Goal: Task Accomplishment & Management: Manage account settings

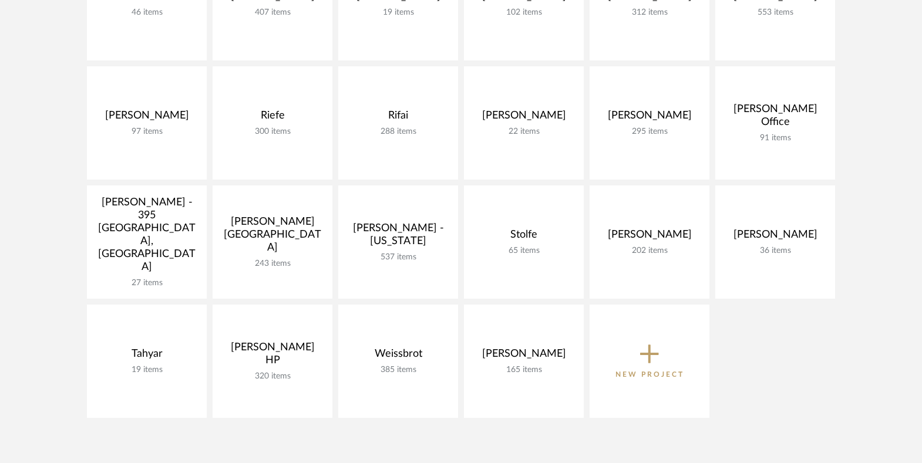
scroll to position [701, 0]
click at [648, 355] on icon at bounding box center [649, 355] width 19 height 19
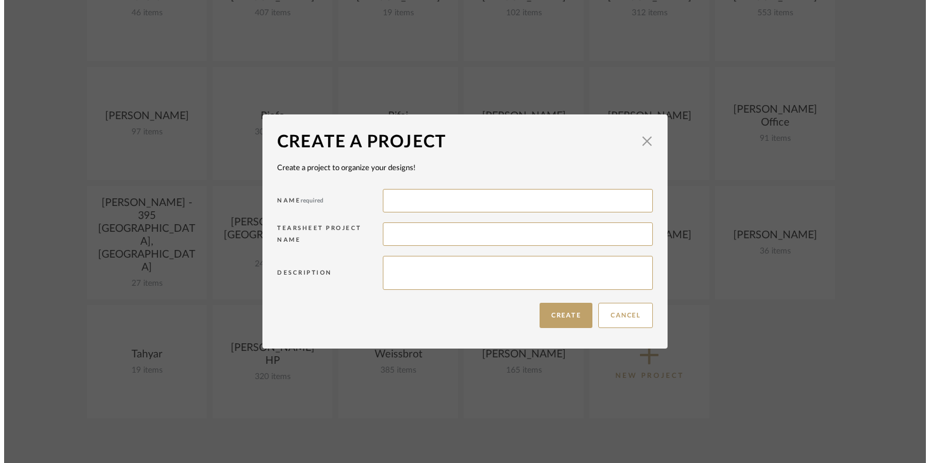
scroll to position [0, 0]
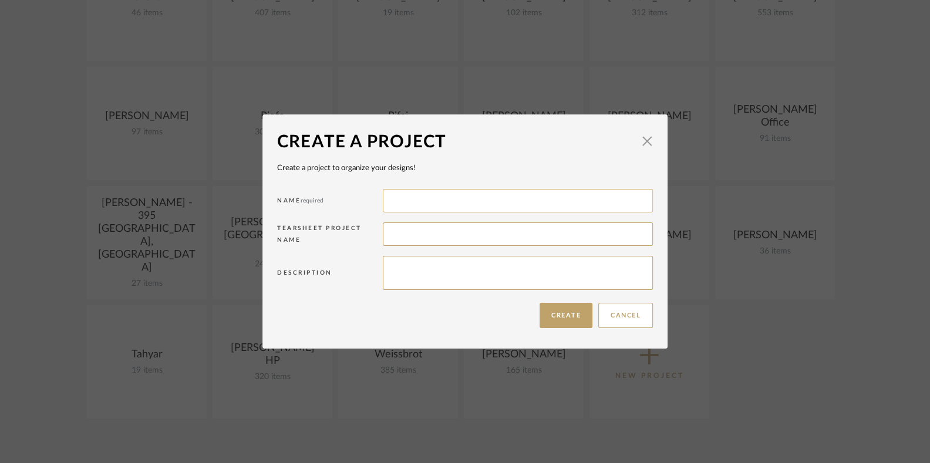
click at [413, 205] on input at bounding box center [518, 200] width 270 height 23
type input "[PERSON_NAME]"
click at [557, 311] on button "Create" at bounding box center [566, 315] width 53 height 25
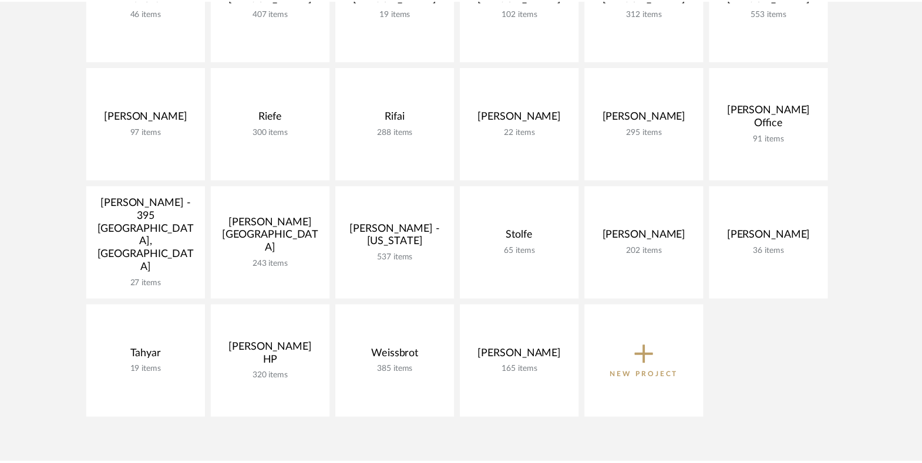
scroll to position [701, 0]
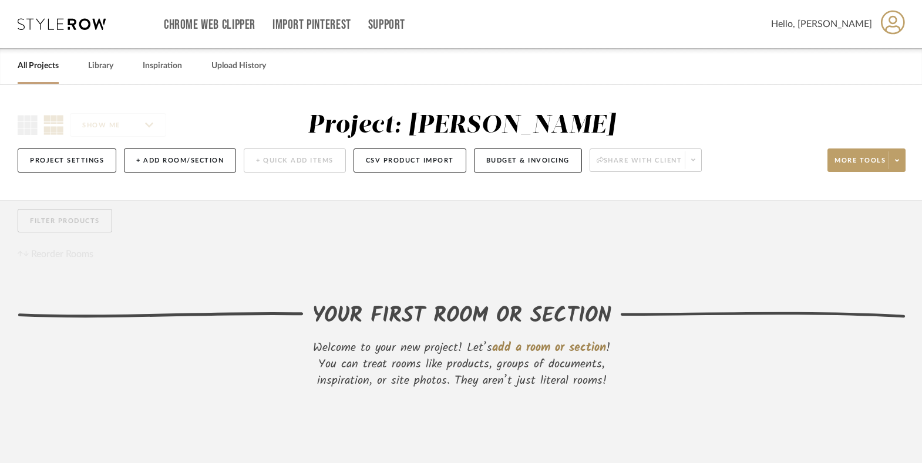
click at [524, 247] on div "Filter Products Reorder Rooms" at bounding box center [462, 235] width 888 height 53
click at [160, 162] on button "+ Add Room/Section" at bounding box center [180, 161] width 112 height 24
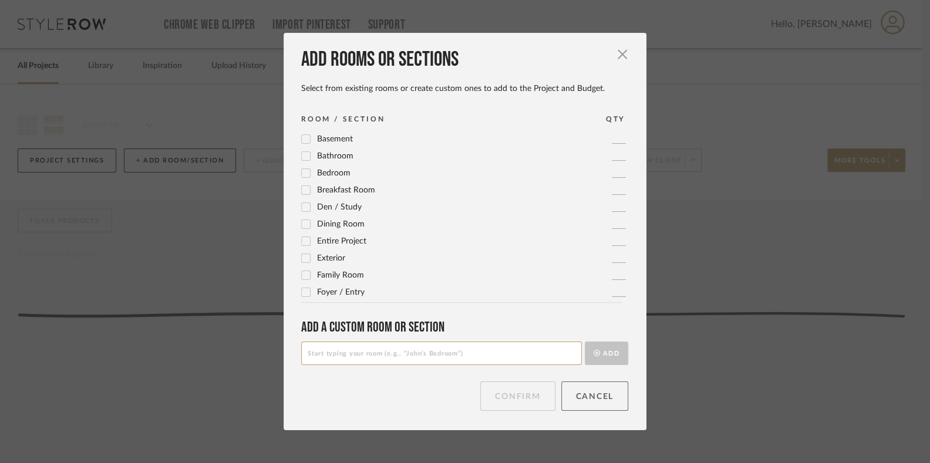
click at [598, 396] on button "Cancel" at bounding box center [595, 396] width 68 height 29
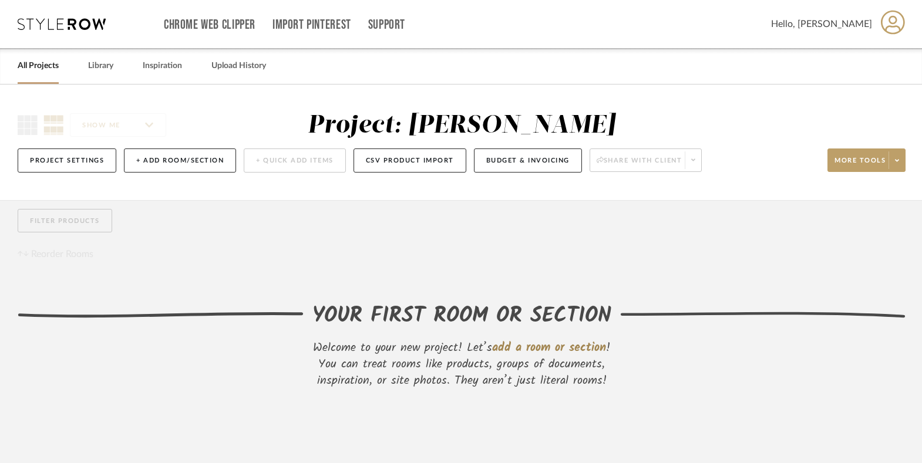
click at [36, 67] on link "All Projects" at bounding box center [38, 66] width 41 height 16
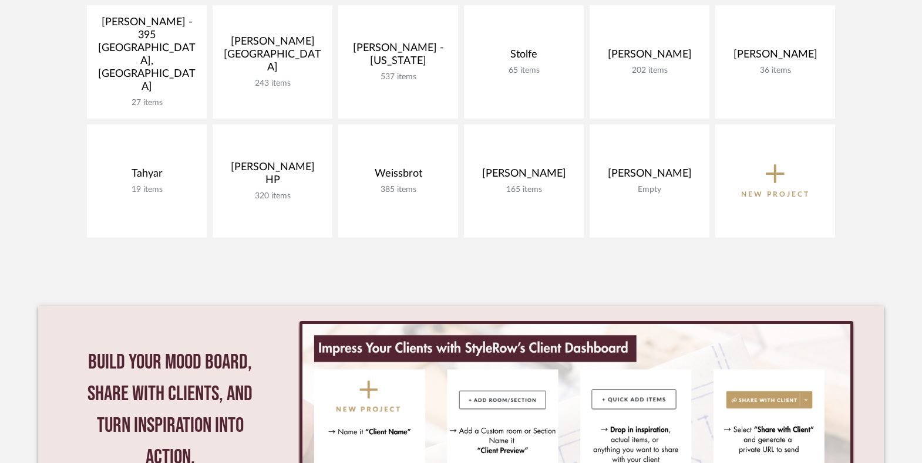
scroll to position [881, 0]
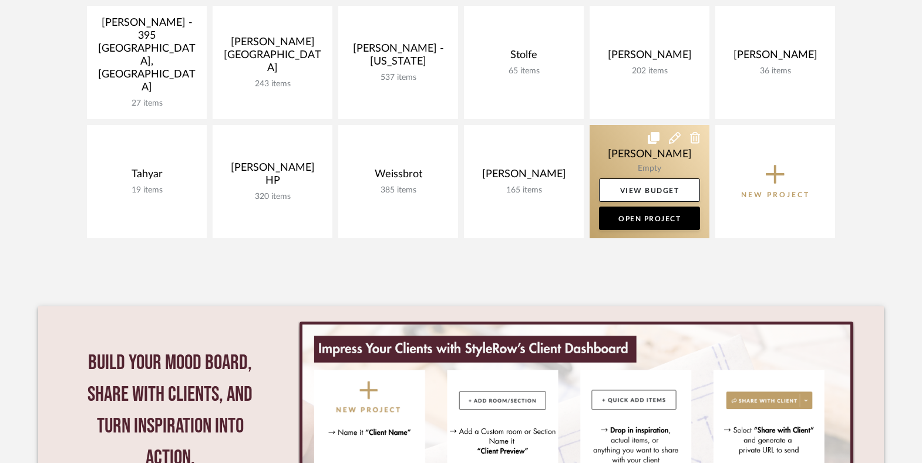
click at [673, 139] on icon at bounding box center [675, 138] width 12 height 12
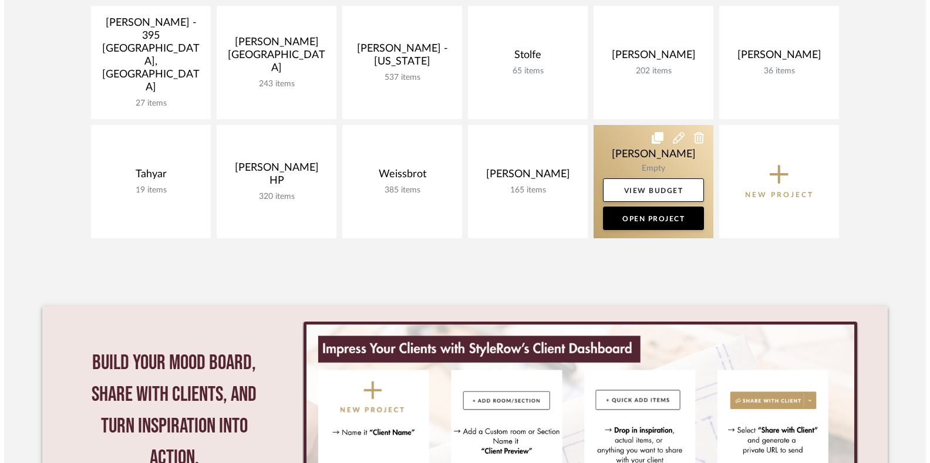
scroll to position [0, 0]
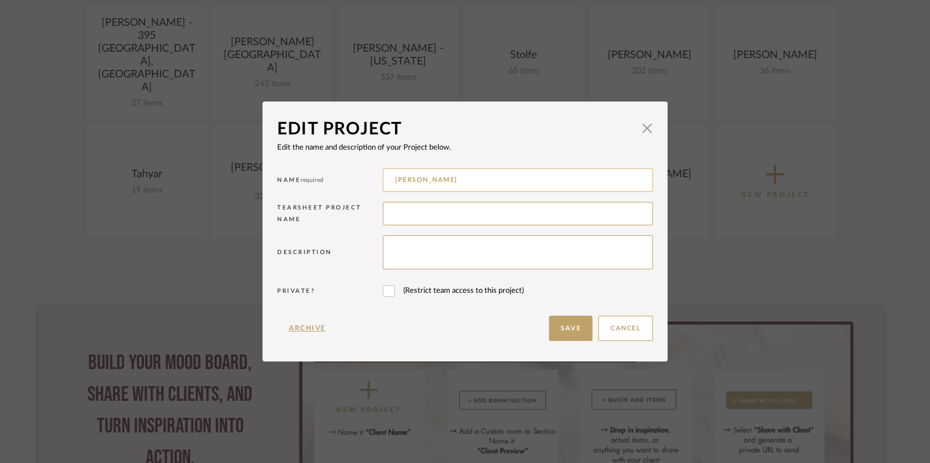
click at [452, 180] on input "[PERSON_NAME]" at bounding box center [518, 180] width 270 height 23
type input "[PERSON_NAME] - Pool House"
click at [559, 321] on button "Save" at bounding box center [570, 328] width 43 height 25
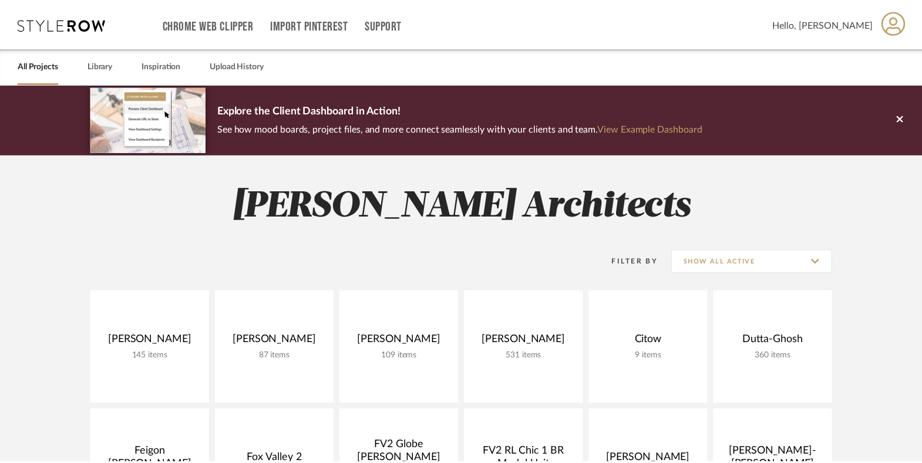
scroll to position [881, 0]
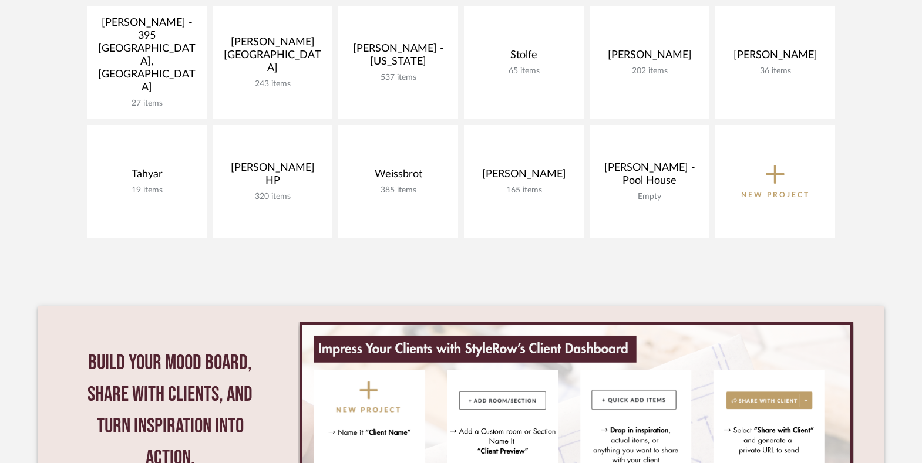
click at [772, 172] on icon at bounding box center [775, 174] width 19 height 25
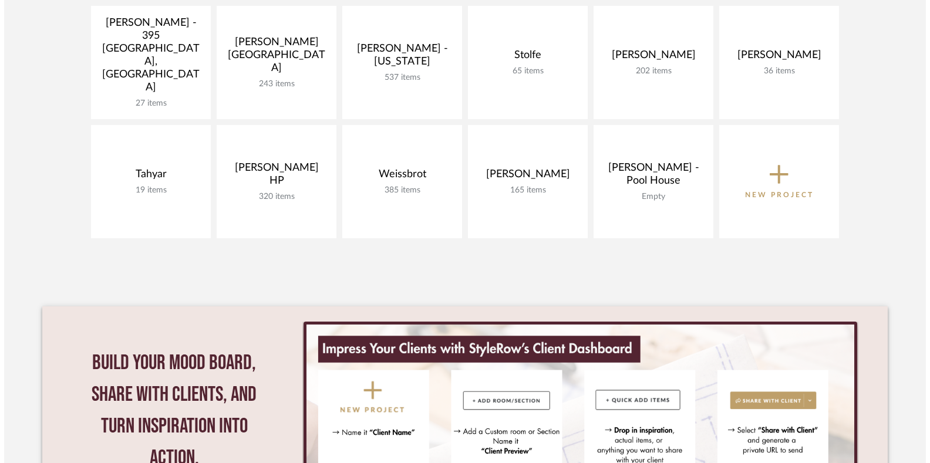
scroll to position [0, 0]
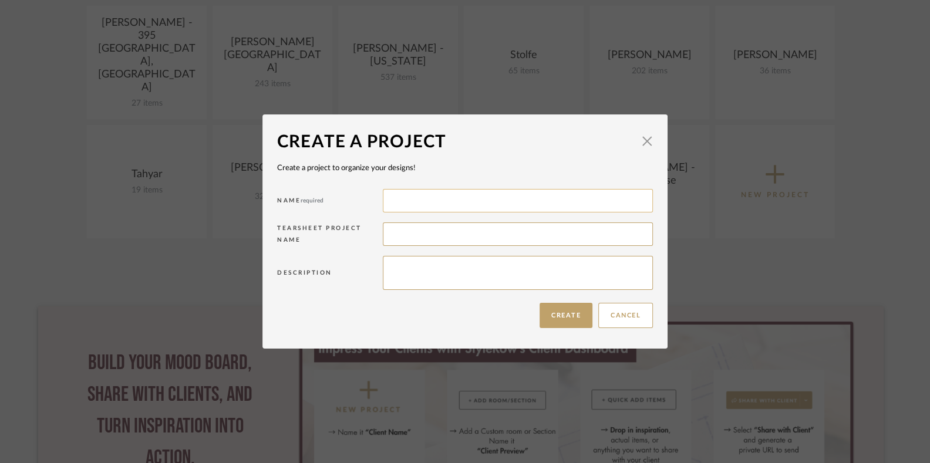
click at [405, 197] on input at bounding box center [518, 200] width 270 height 23
type input "[PERSON_NAME] - Guest House"
click at [557, 314] on button "Create" at bounding box center [566, 315] width 53 height 25
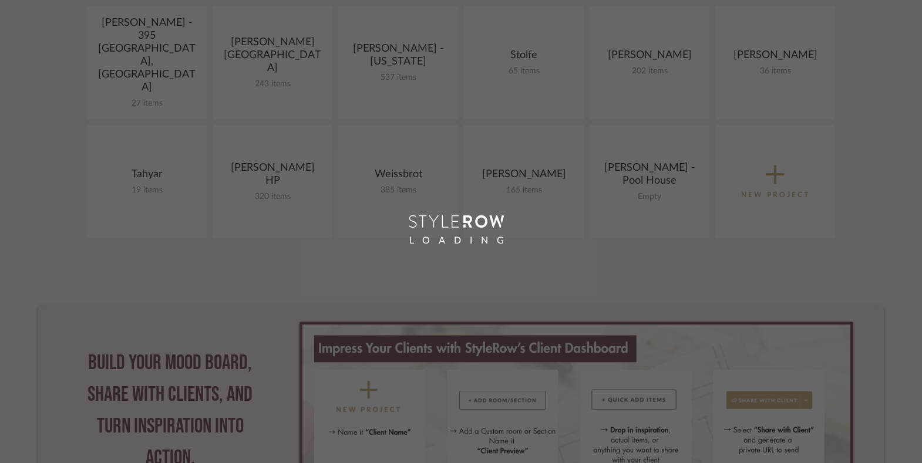
scroll to position [1001, 0]
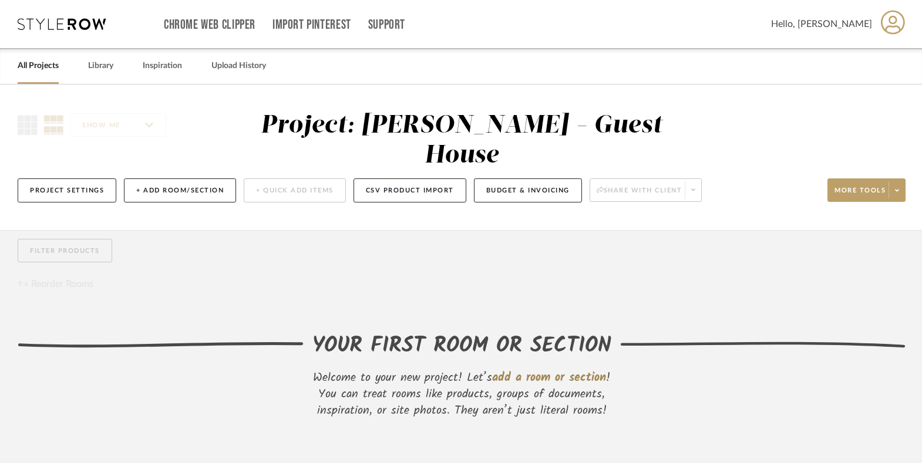
click at [41, 66] on link "All Projects" at bounding box center [38, 66] width 41 height 16
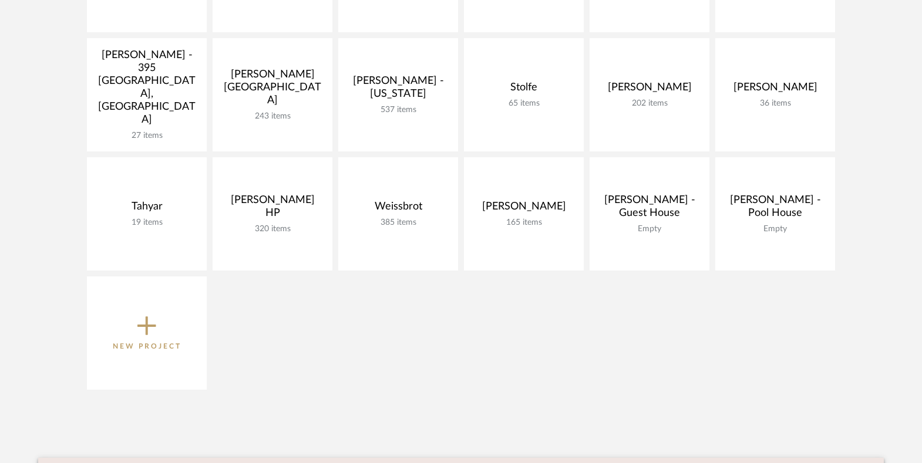
scroll to position [852, 0]
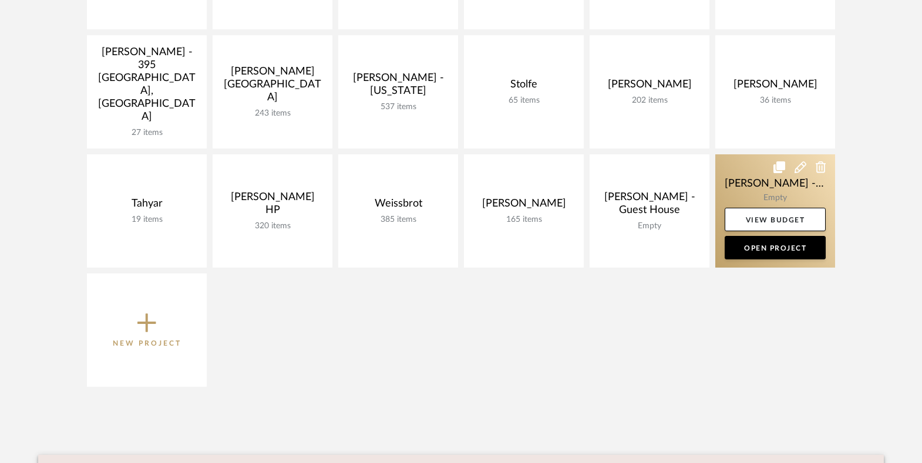
click at [735, 174] on link at bounding box center [775, 210] width 120 height 113
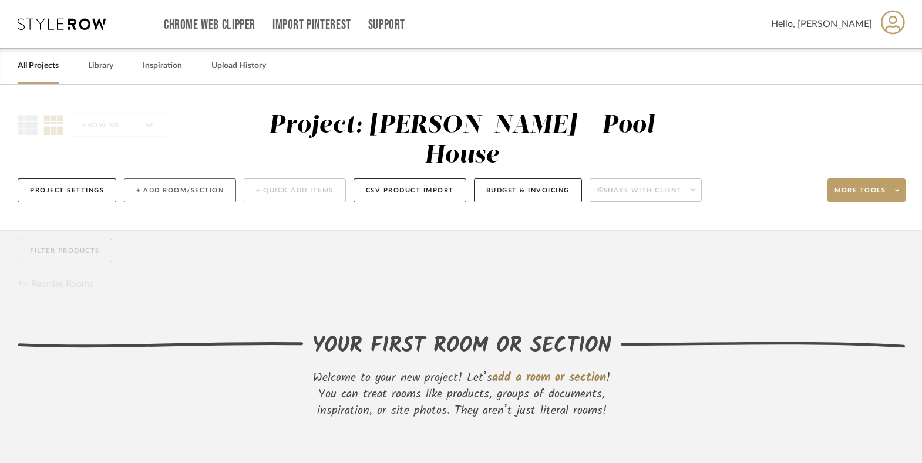
click at [164, 179] on button "+ Add Room/Section" at bounding box center [180, 191] width 112 height 24
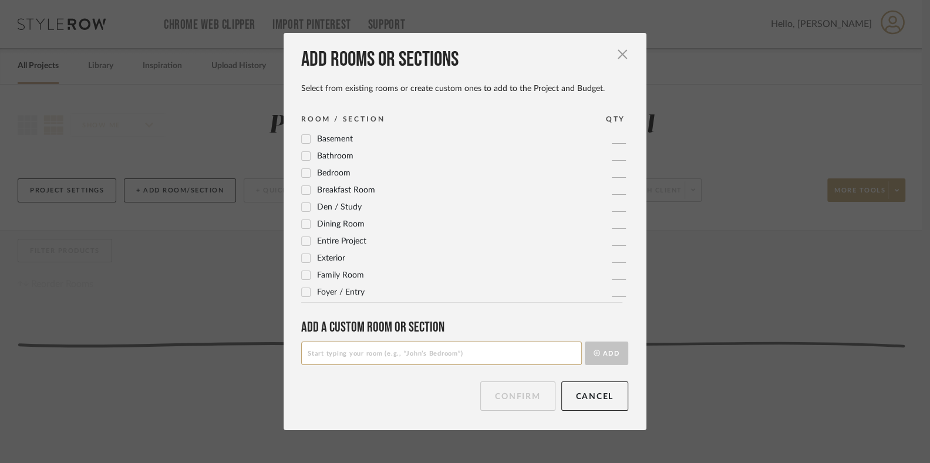
click at [332, 353] on input at bounding box center [441, 353] width 281 height 23
type input "L"
type input "O"
type input "Scheme A"
click at [595, 352] on button "Add" at bounding box center [606, 353] width 43 height 23
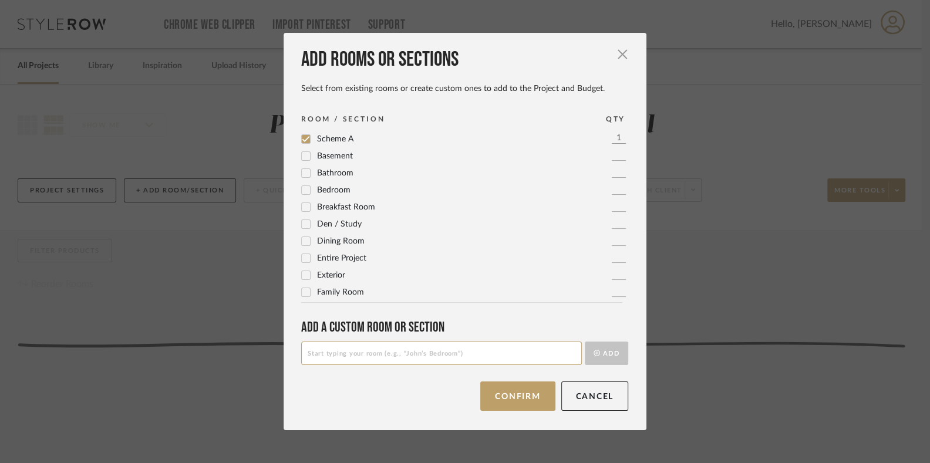
click at [325, 356] on input at bounding box center [441, 353] width 281 height 23
type input "Scheme B"
click at [585, 342] on button "Add" at bounding box center [606, 353] width 43 height 23
click at [325, 356] on input at bounding box center [441, 353] width 281 height 23
type input "Scheme C"
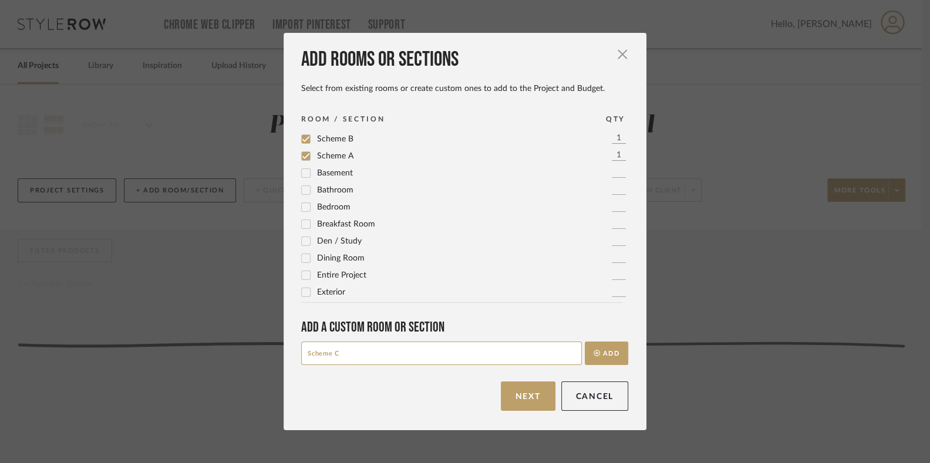
click at [585, 342] on button "Add" at bounding box center [606, 353] width 43 height 23
click at [521, 389] on button "Next" at bounding box center [528, 396] width 55 height 29
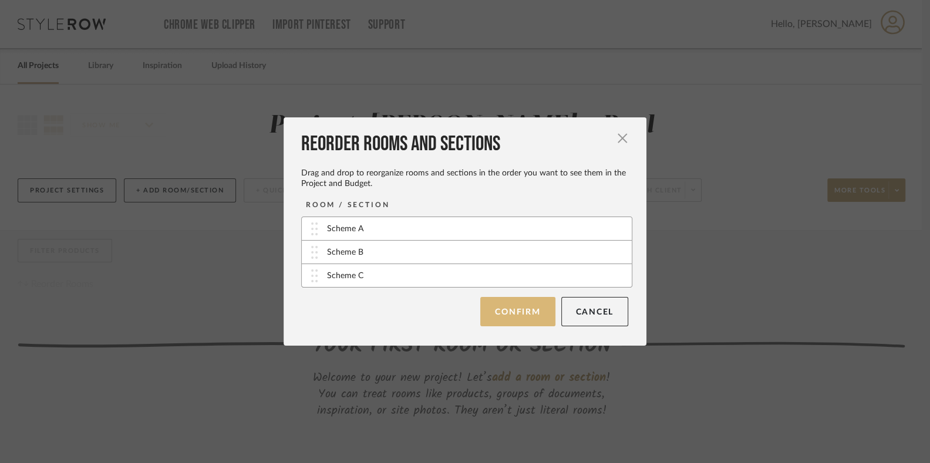
click at [516, 301] on button "Confirm" at bounding box center [517, 311] width 75 height 29
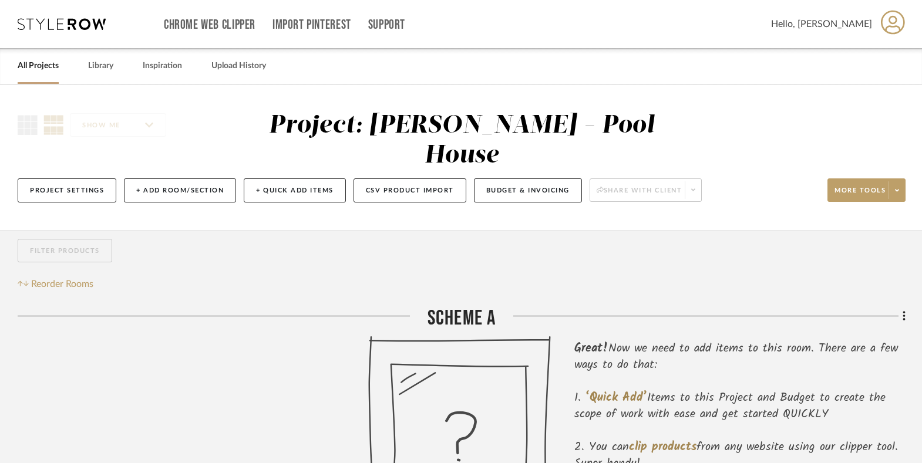
click at [21, 66] on link "All Projects" at bounding box center [38, 66] width 41 height 16
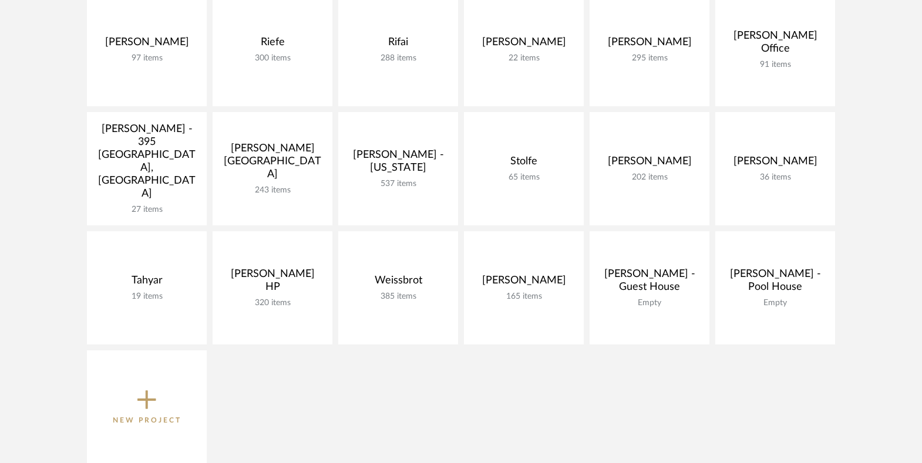
scroll to position [775, 0]
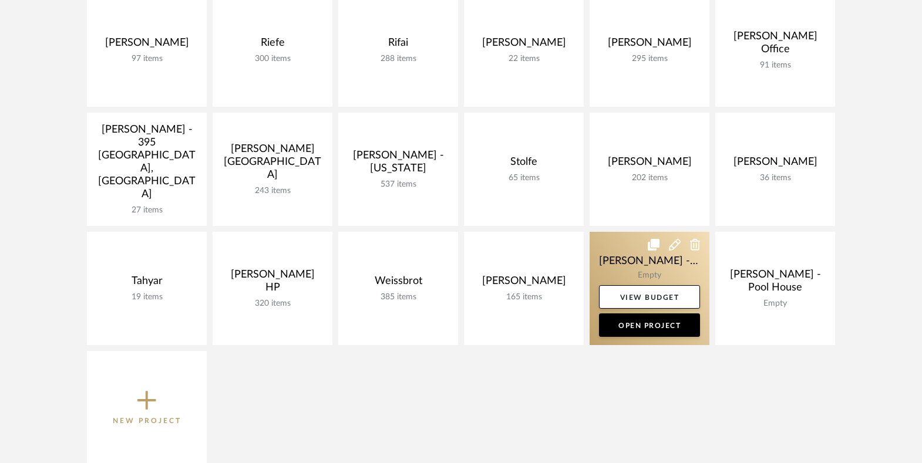
click at [611, 253] on link at bounding box center [650, 288] width 120 height 113
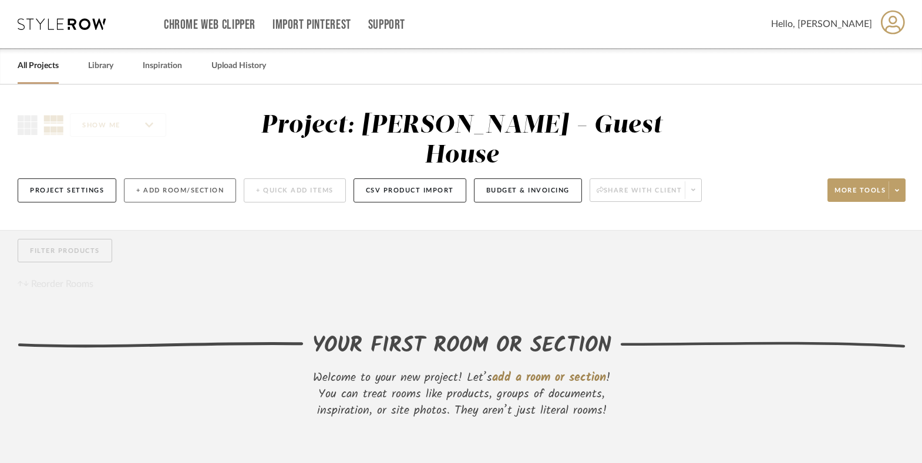
click at [161, 179] on button "+ Add Room/Section" at bounding box center [180, 191] width 112 height 24
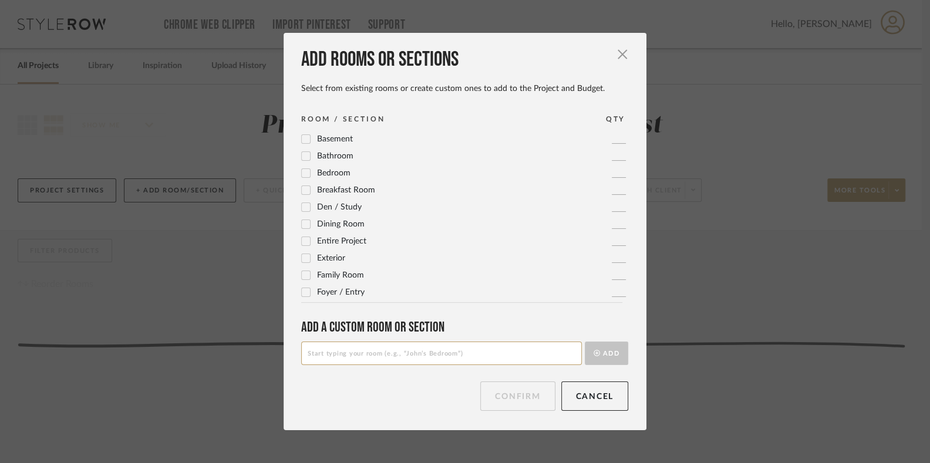
click at [368, 351] on input at bounding box center [441, 353] width 281 height 23
type input "Scheme A"
click at [585, 342] on button "Add" at bounding box center [606, 353] width 43 height 23
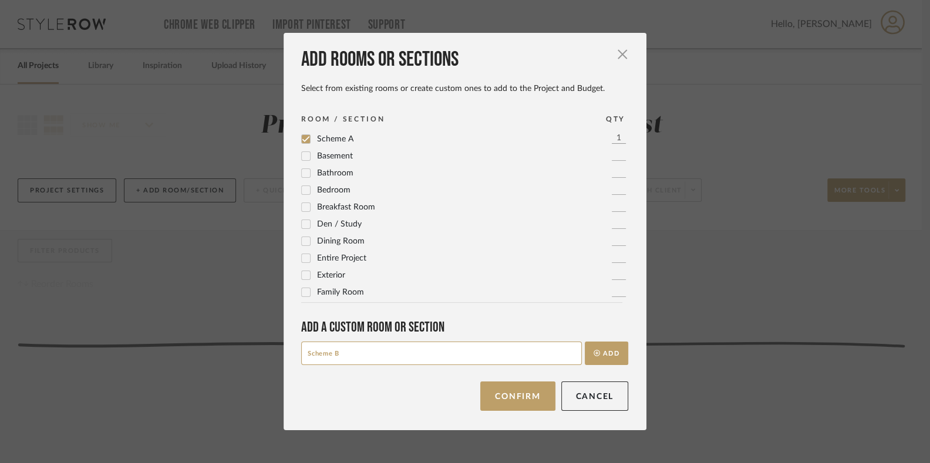
type input "Scheme B"
click at [585, 342] on button "Add" at bounding box center [606, 353] width 43 height 23
type input "Scheme C"
click at [585, 342] on button "Add" at bounding box center [606, 353] width 43 height 23
click at [523, 397] on button "Next" at bounding box center [528, 396] width 55 height 29
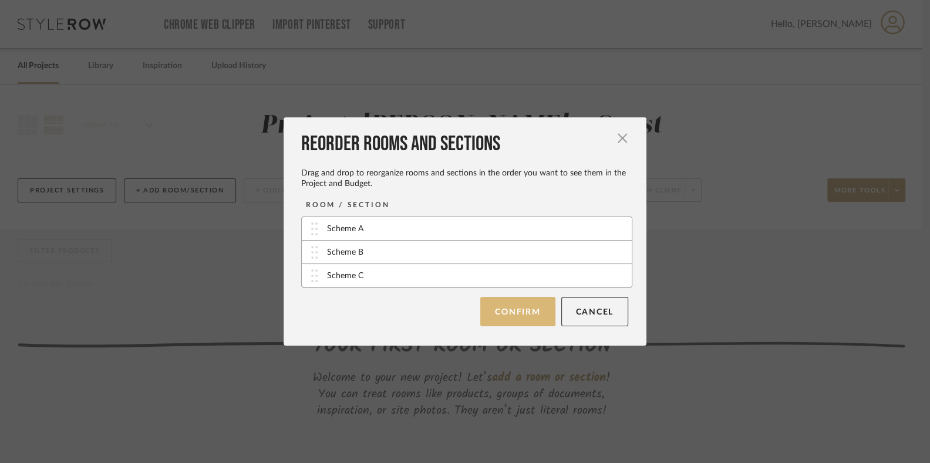
click at [511, 306] on button "Confirm" at bounding box center [517, 311] width 75 height 29
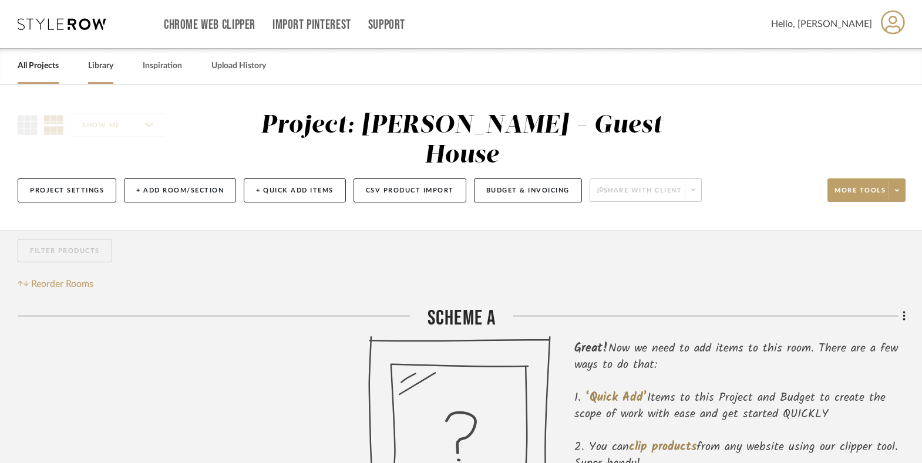
click at [100, 61] on link "Library" at bounding box center [100, 66] width 25 height 16
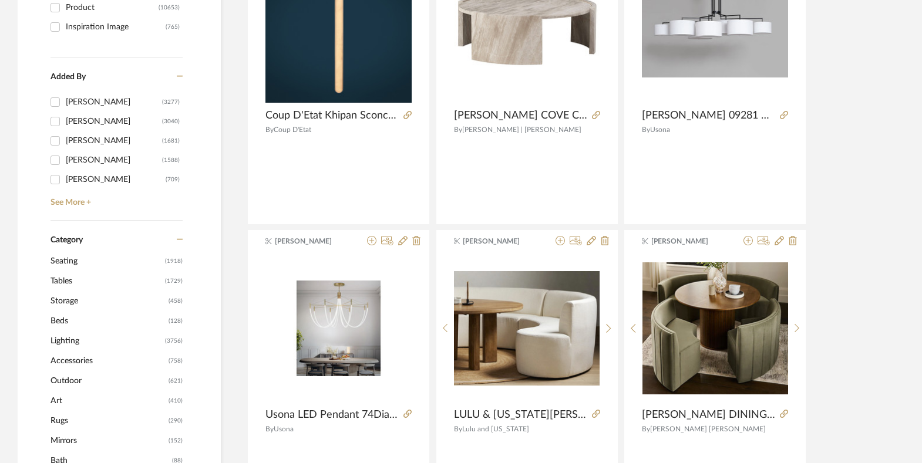
scroll to position [341, 0]
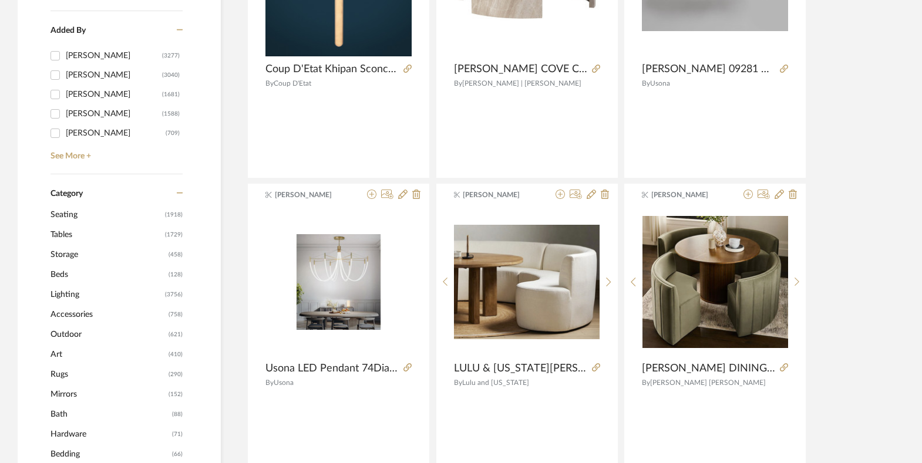
click at [85, 210] on span "Seating" at bounding box center [107, 215] width 112 height 20
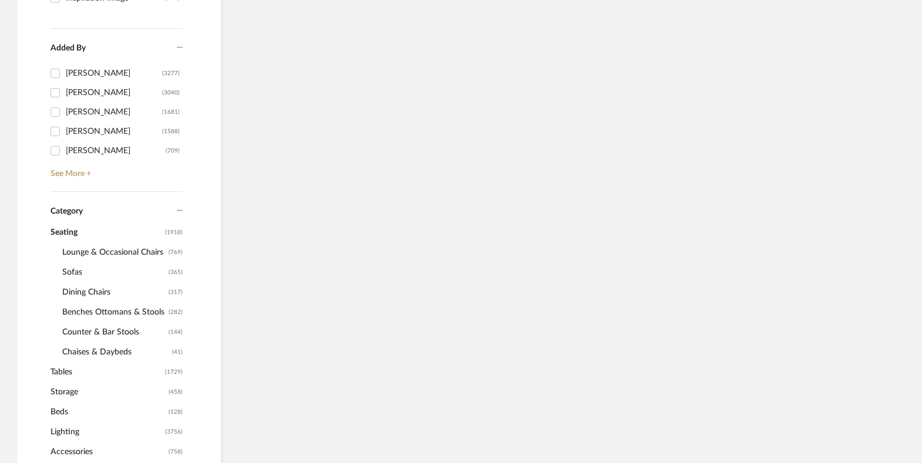
scroll to position [358, 0]
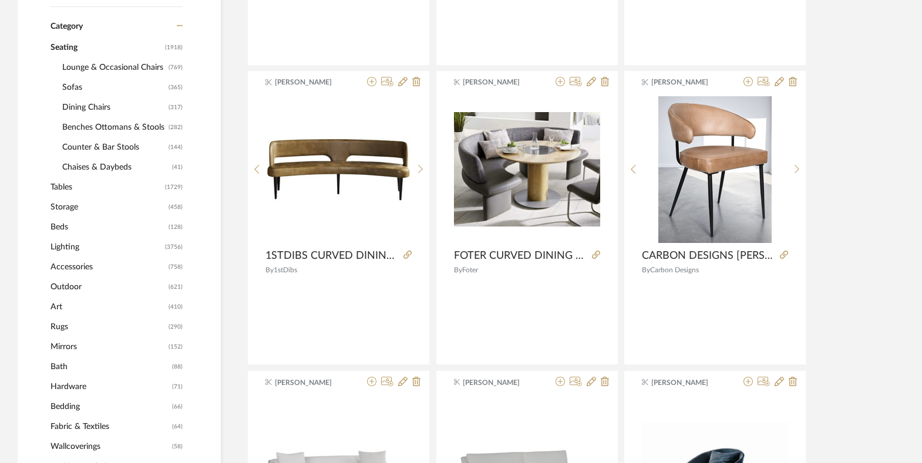
scroll to position [498, 0]
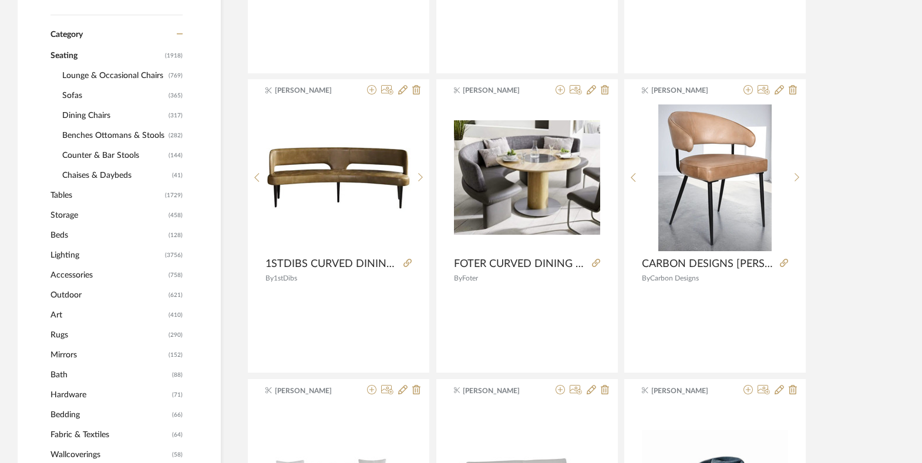
click at [68, 93] on span "Sofas" at bounding box center [113, 96] width 103 height 20
